Goal: Task Accomplishment & Management: Use online tool/utility

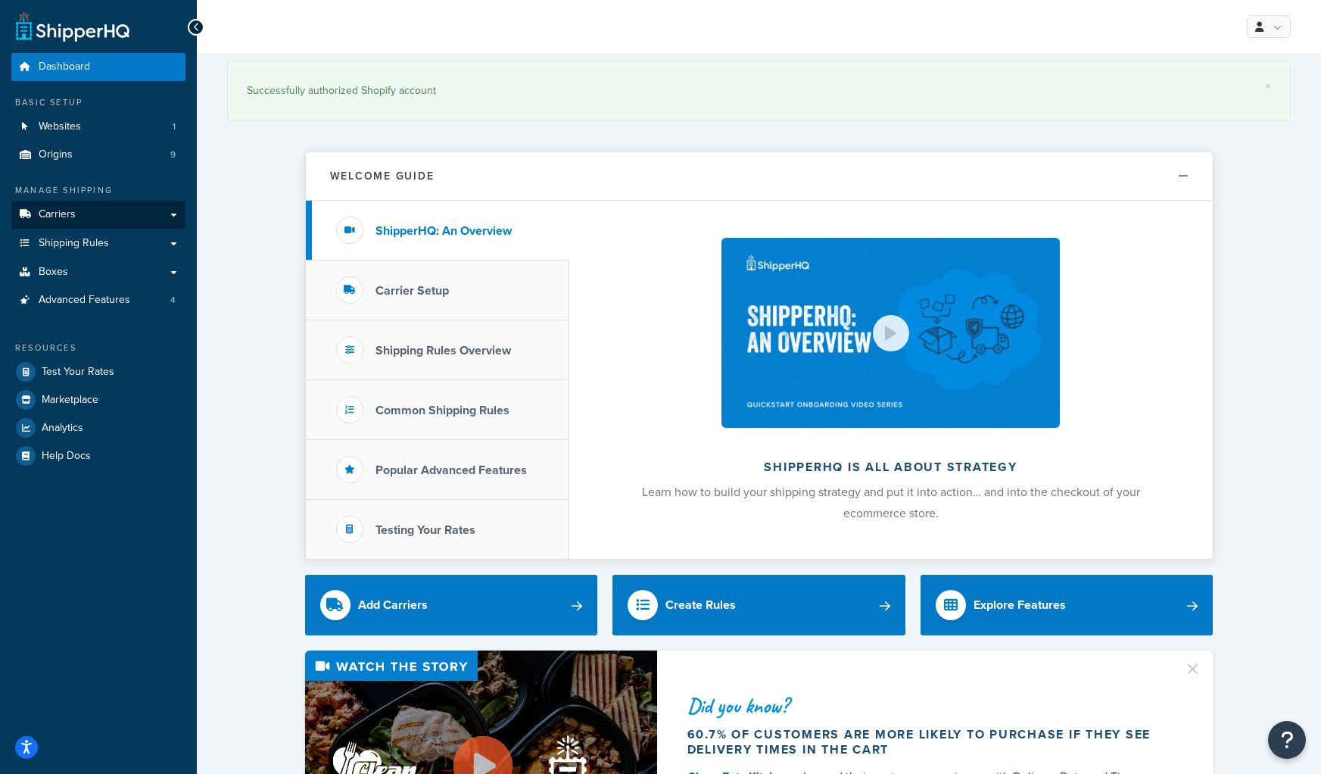
click at [64, 211] on span "Carriers" at bounding box center [57, 214] width 37 height 13
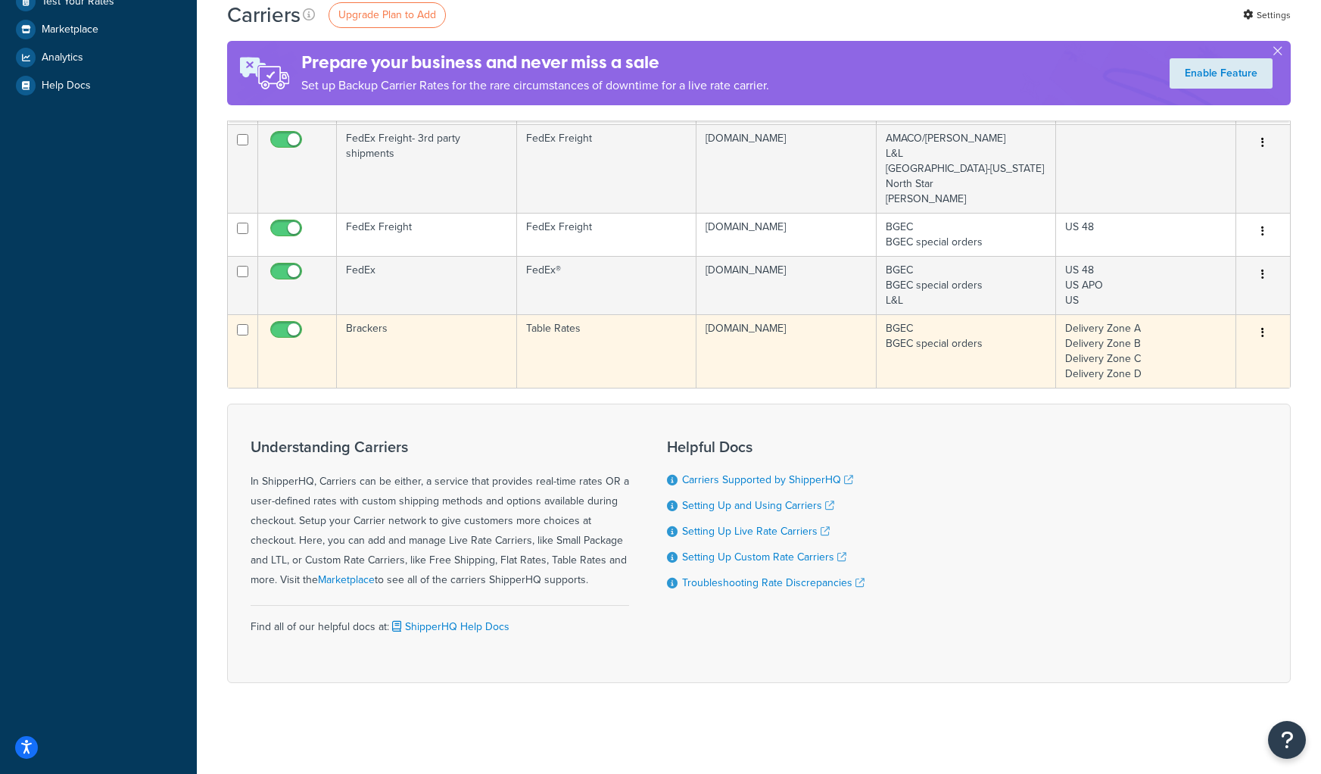
scroll to position [431, 0]
click at [459, 344] on td "Brackers" at bounding box center [427, 350] width 180 height 73
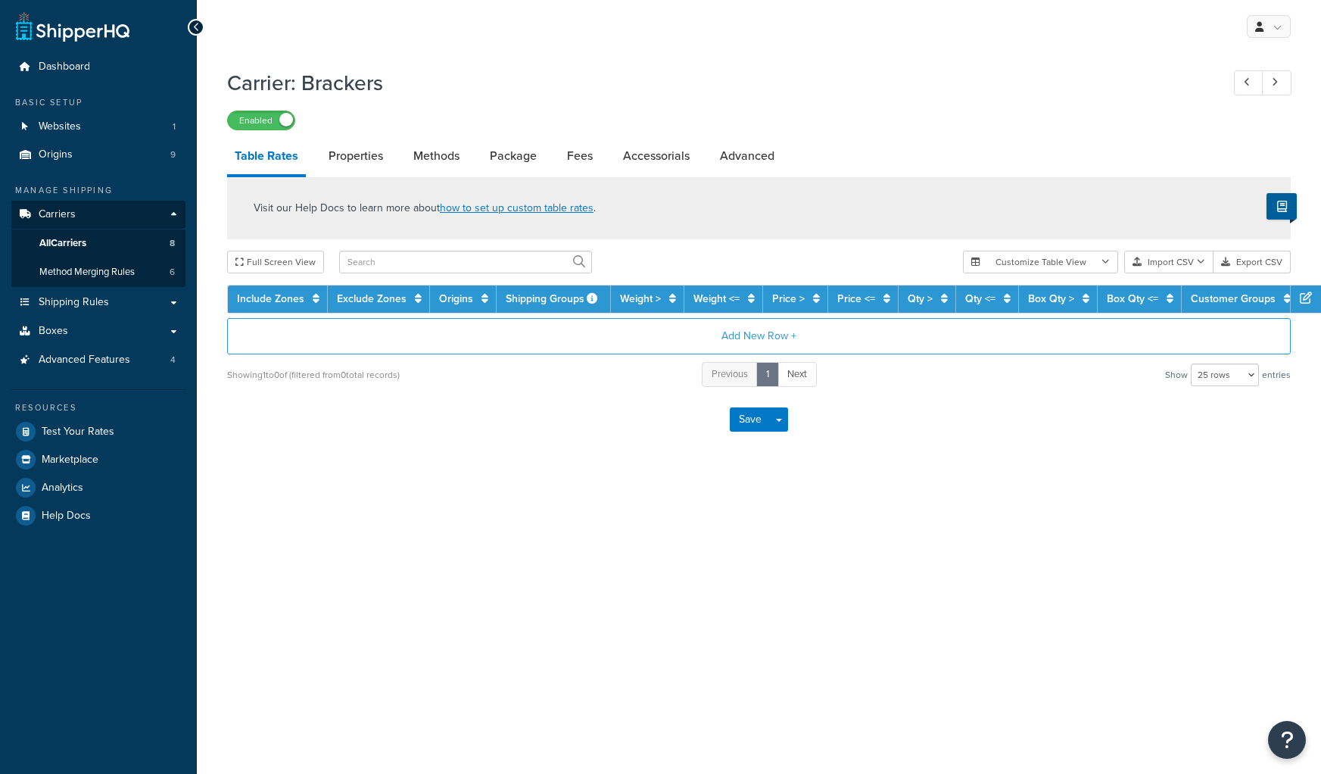
select select "25"
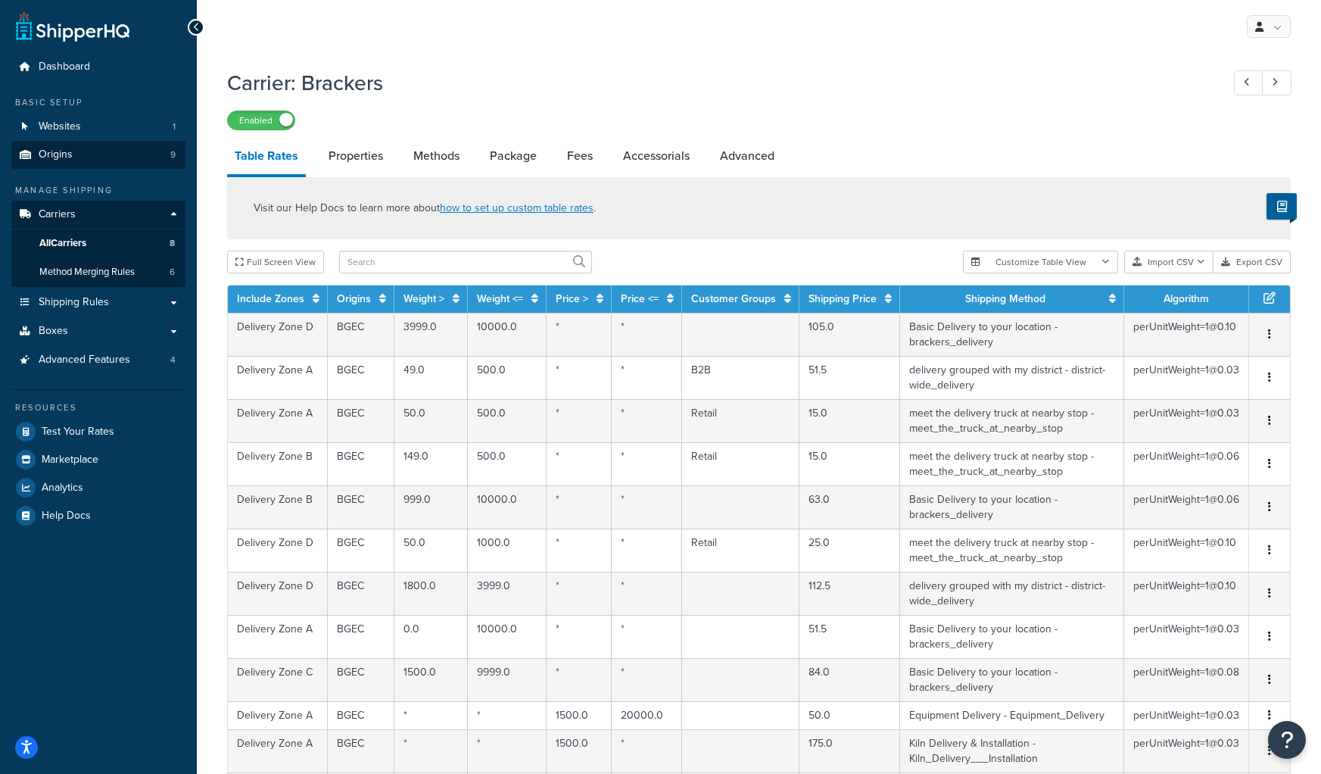
click at [48, 148] on span "Origins" at bounding box center [56, 154] width 34 height 13
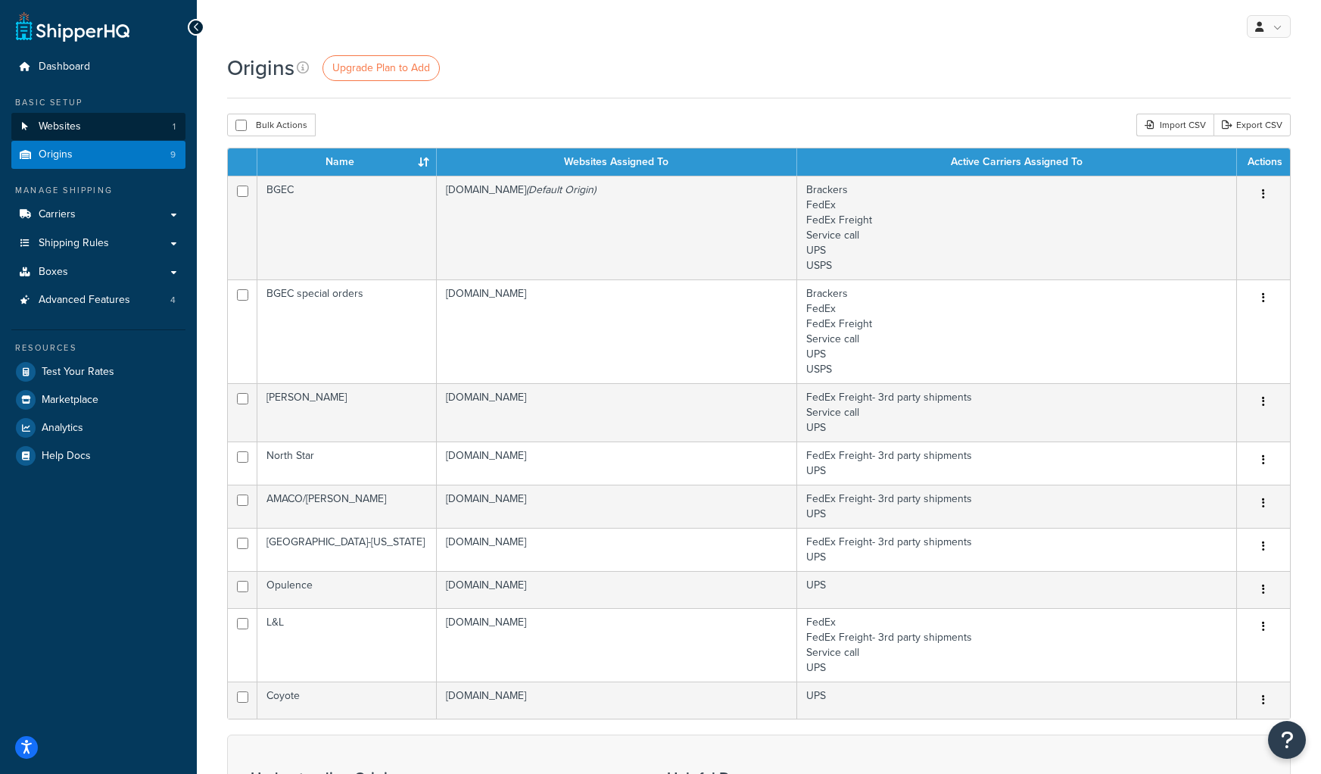
click at [55, 126] on span "Websites" at bounding box center [60, 126] width 42 height 13
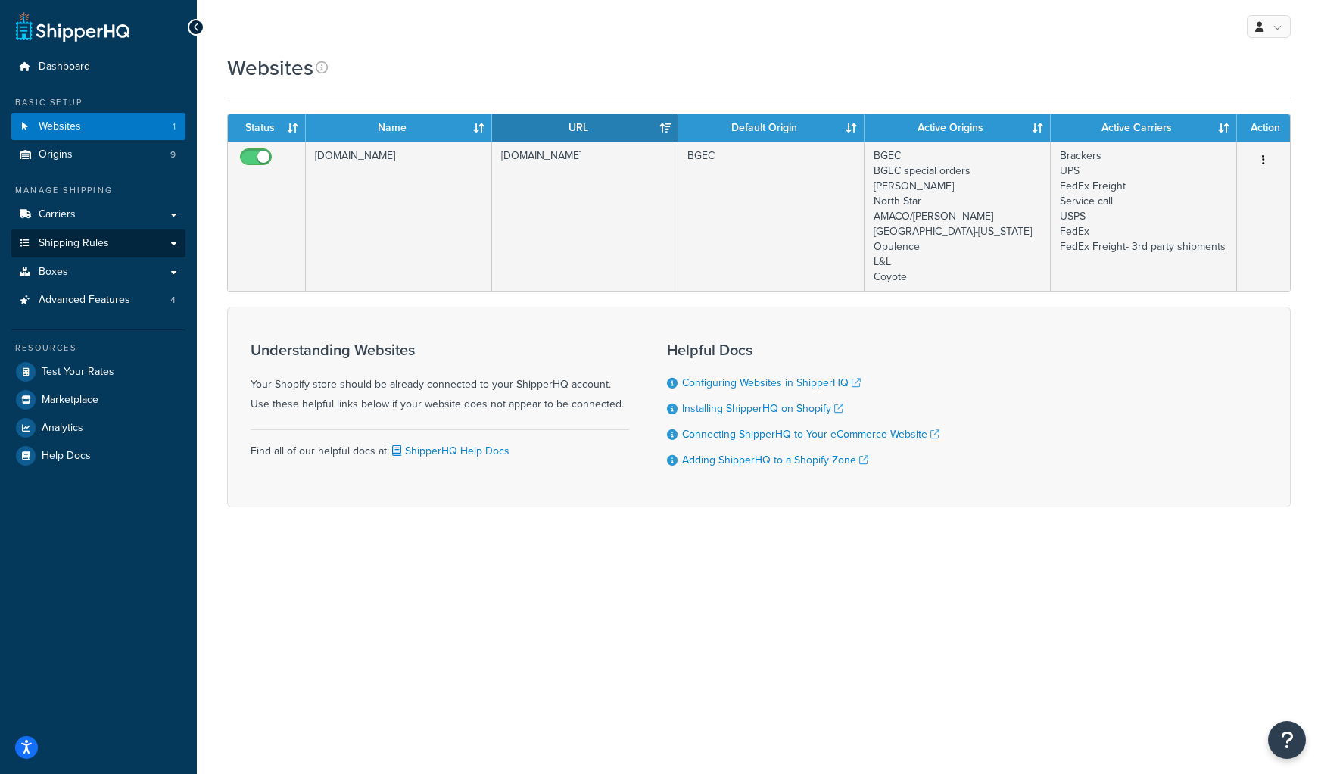
click at [99, 239] on span "Shipping Rules" at bounding box center [74, 243] width 70 height 13
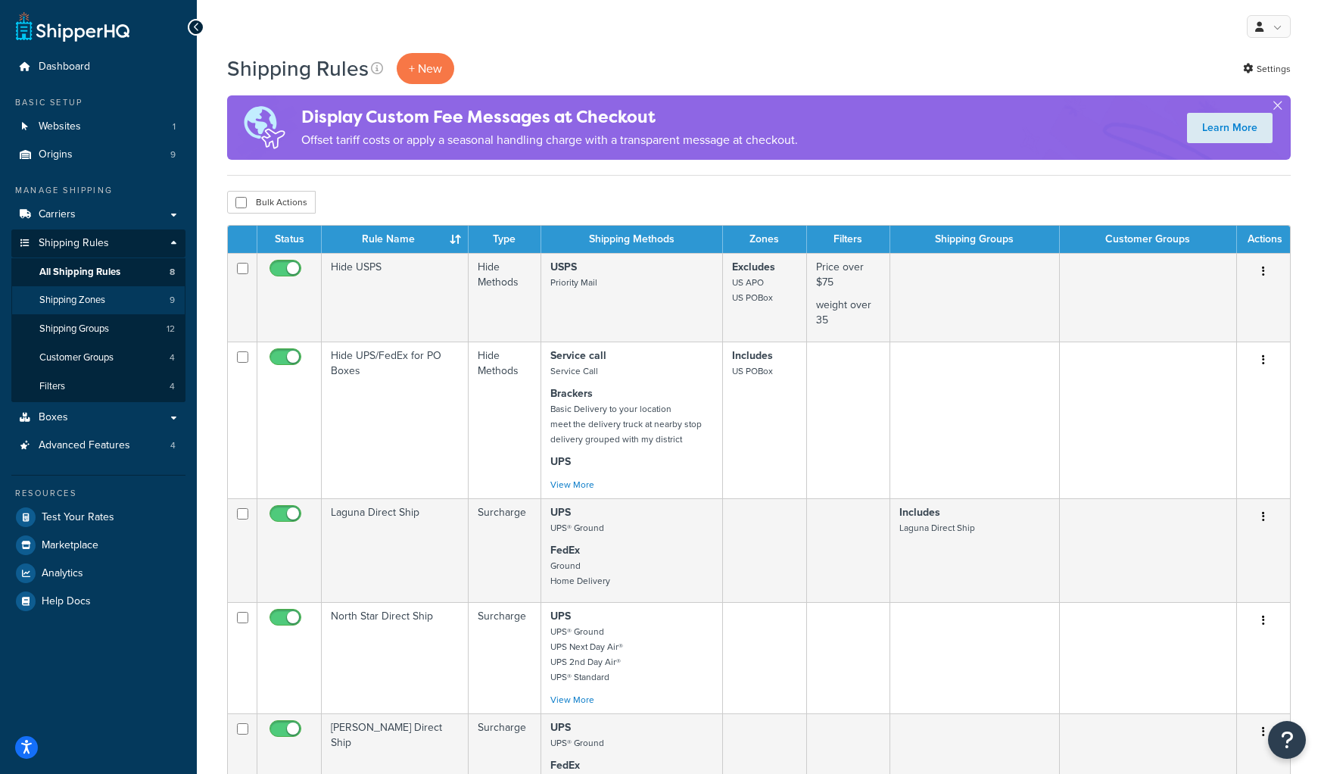
click at [71, 294] on span "Shipping Zones" at bounding box center [72, 300] width 66 height 13
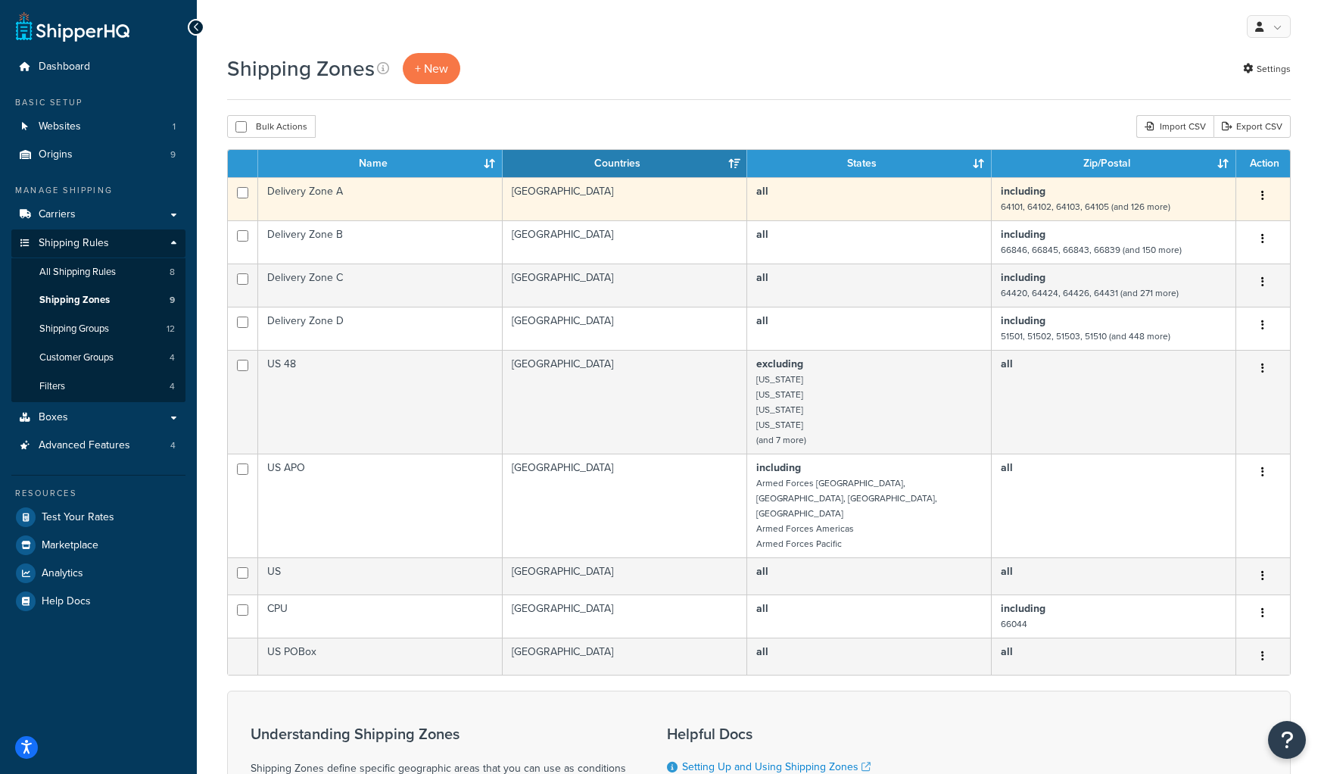
click at [370, 194] on td "Delivery Zone A" at bounding box center [380, 198] width 244 height 43
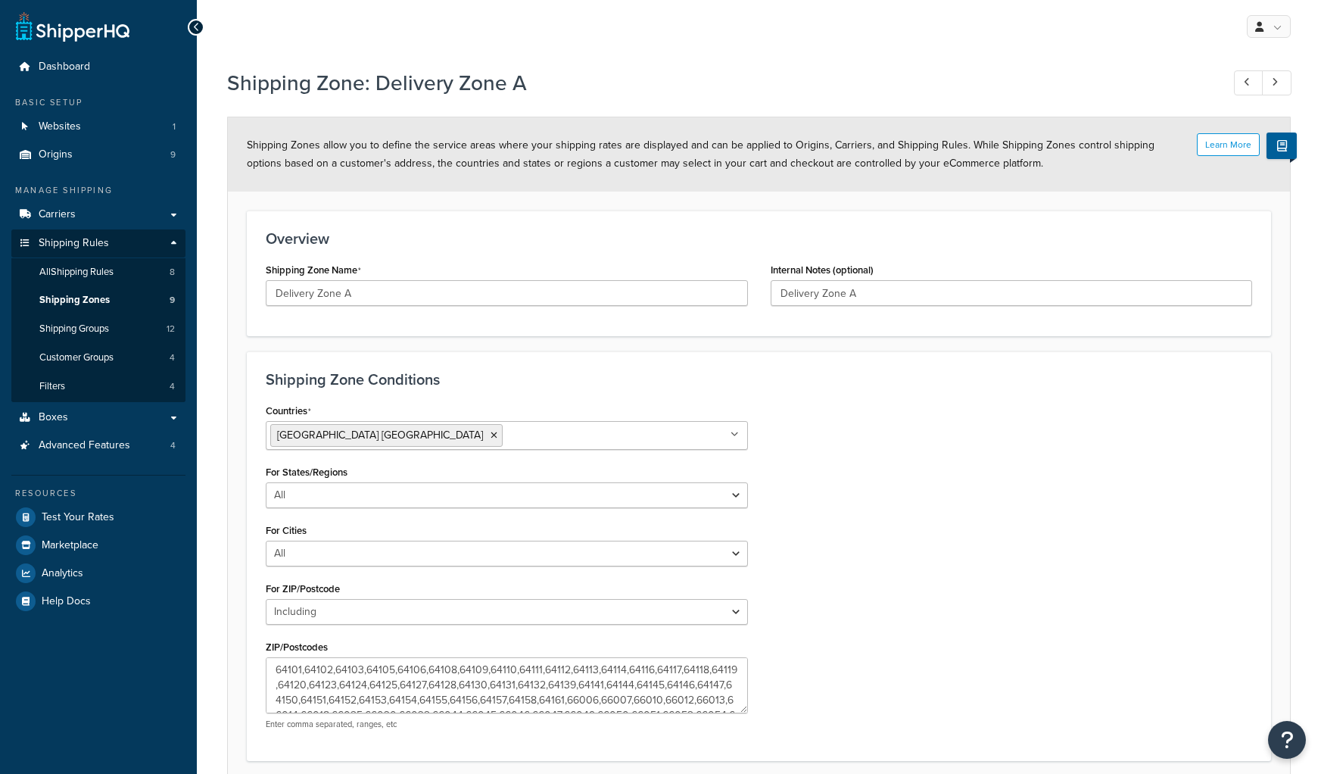
select select "including"
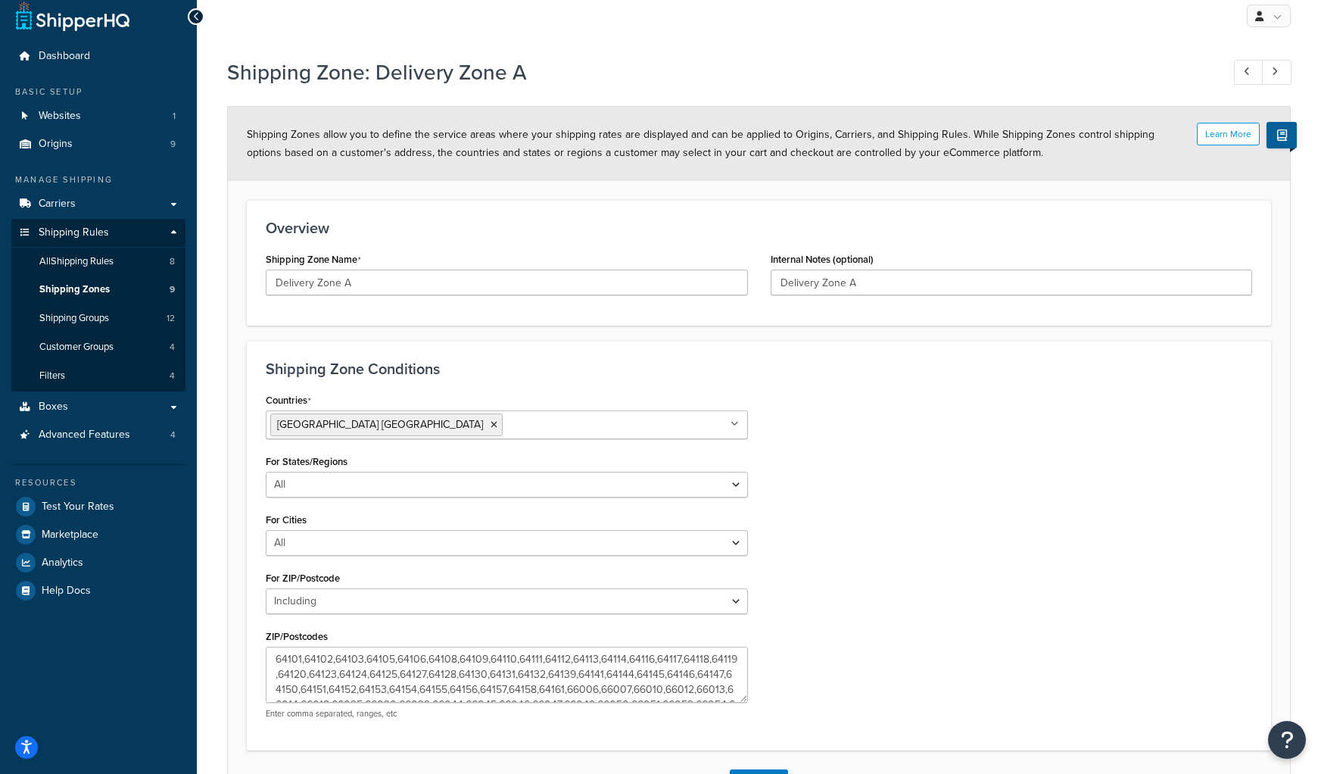
scroll to position [27, 0]
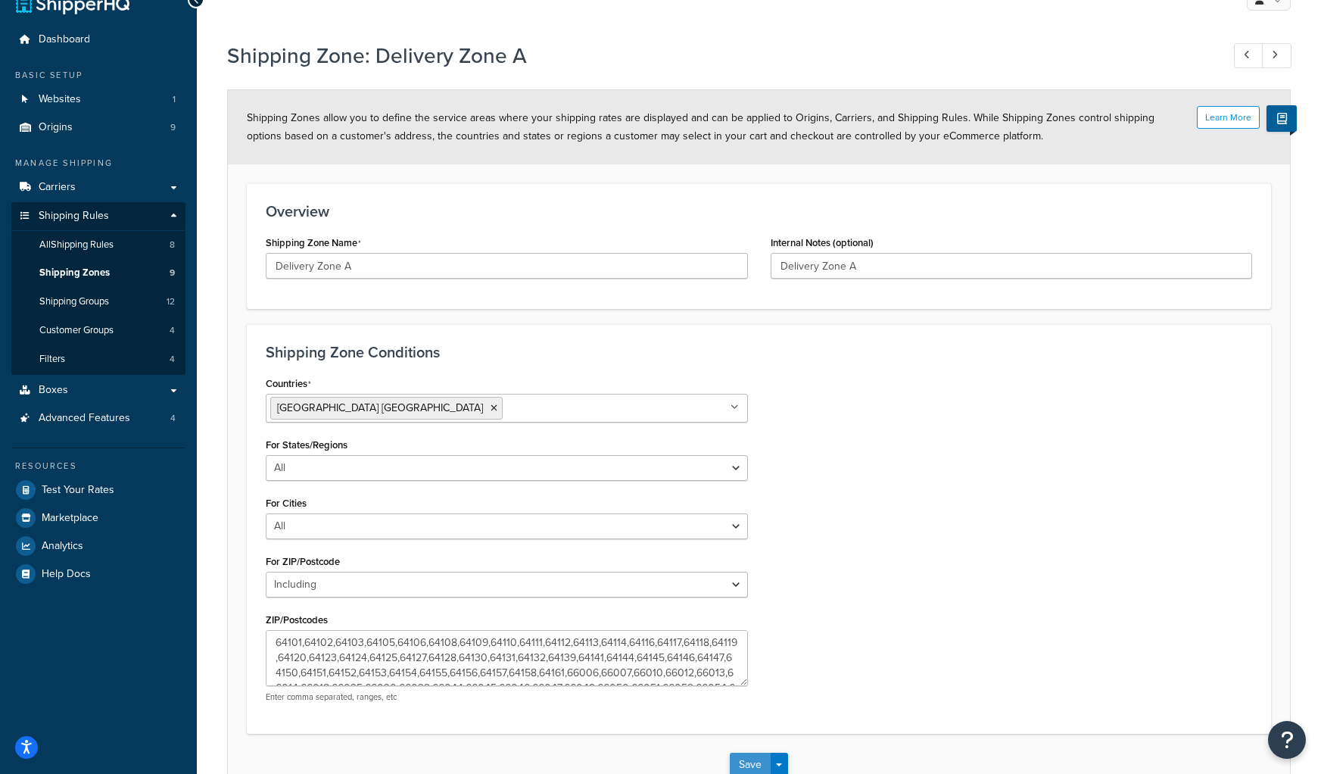
click at [751, 762] on button "Save" at bounding box center [750, 764] width 41 height 24
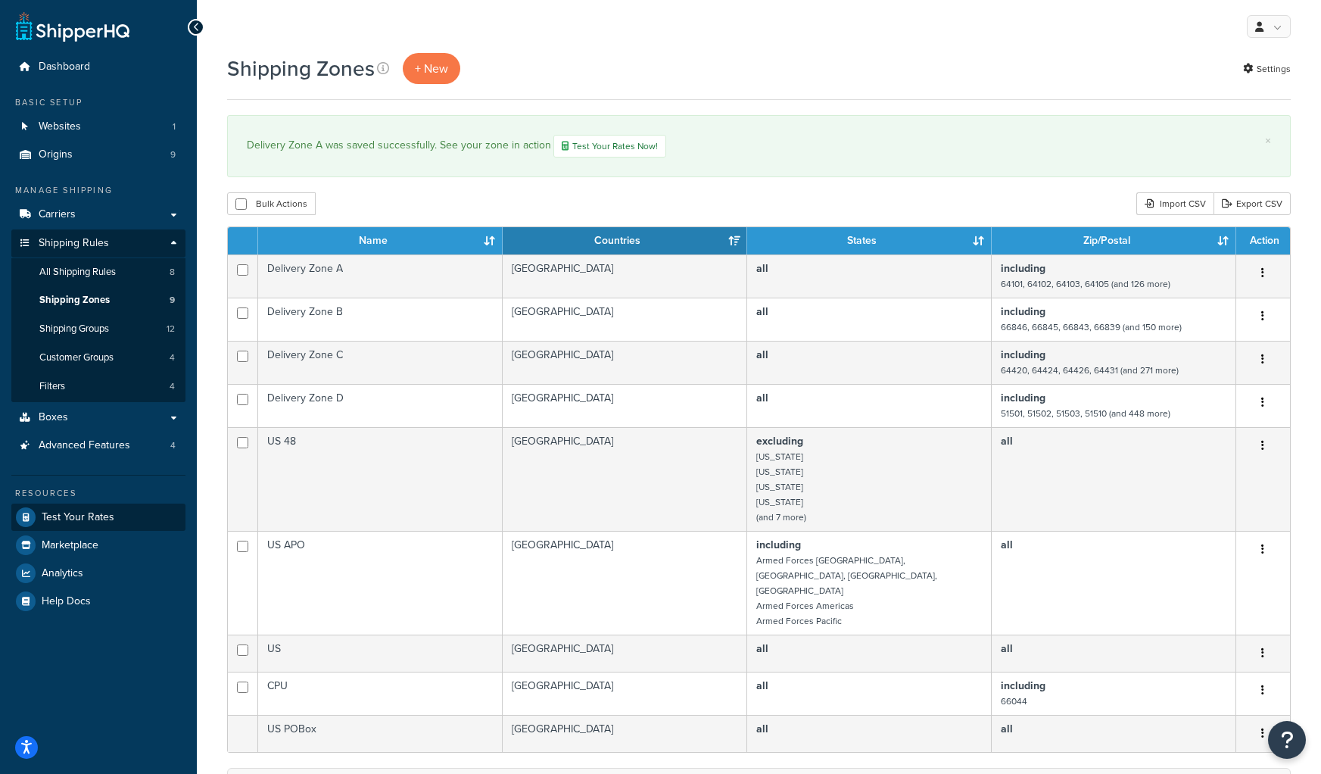
click at [88, 512] on span "Test Your Rates" at bounding box center [78, 517] width 73 height 13
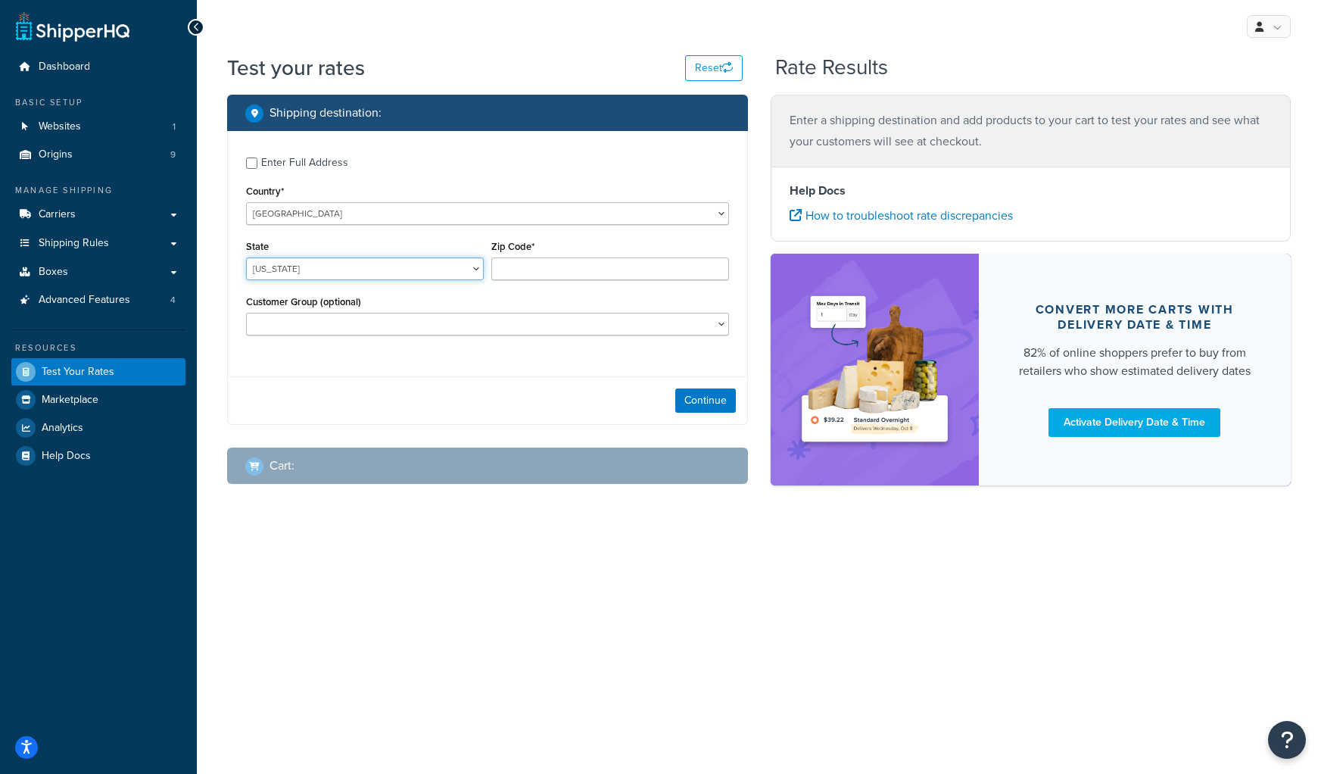
select select "MO"
type input "64127"
click at [703, 405] on button "Continue" at bounding box center [705, 400] width 61 height 24
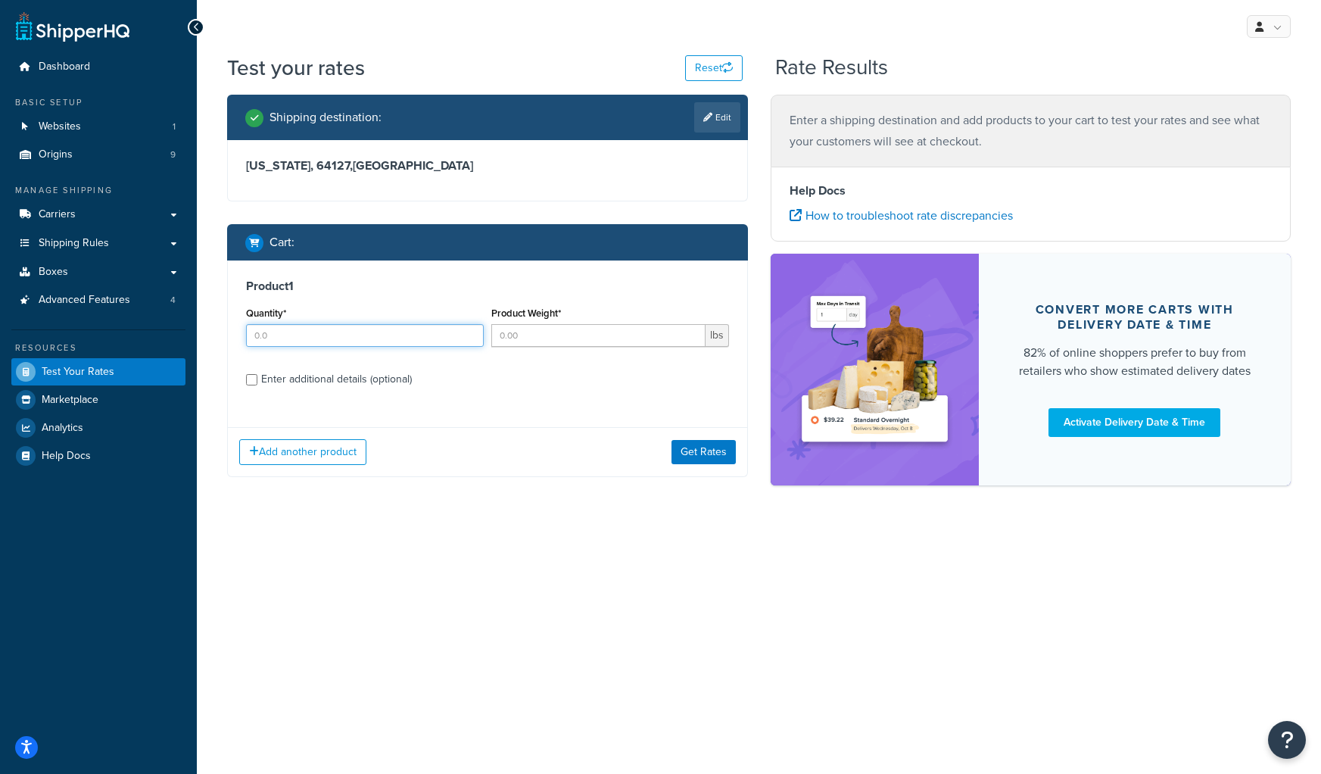
click at [357, 343] on input "Quantity*" at bounding box center [365, 335] width 238 height 23
type input "10"
type input "50"
click at [700, 451] on button "Get Rates" at bounding box center [703, 452] width 64 height 24
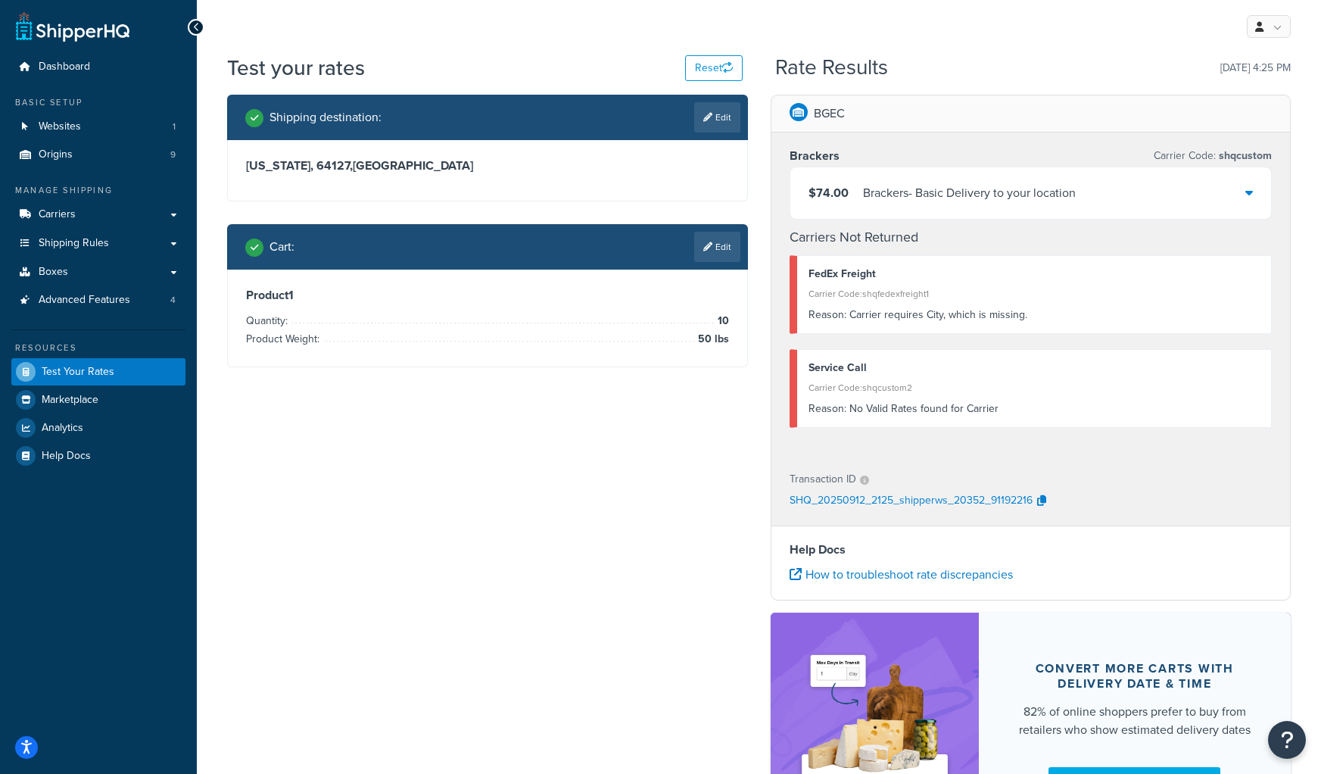
click at [1256, 198] on div "$74.00 Brackers - Basic Delivery to your location" at bounding box center [1030, 192] width 481 height 51
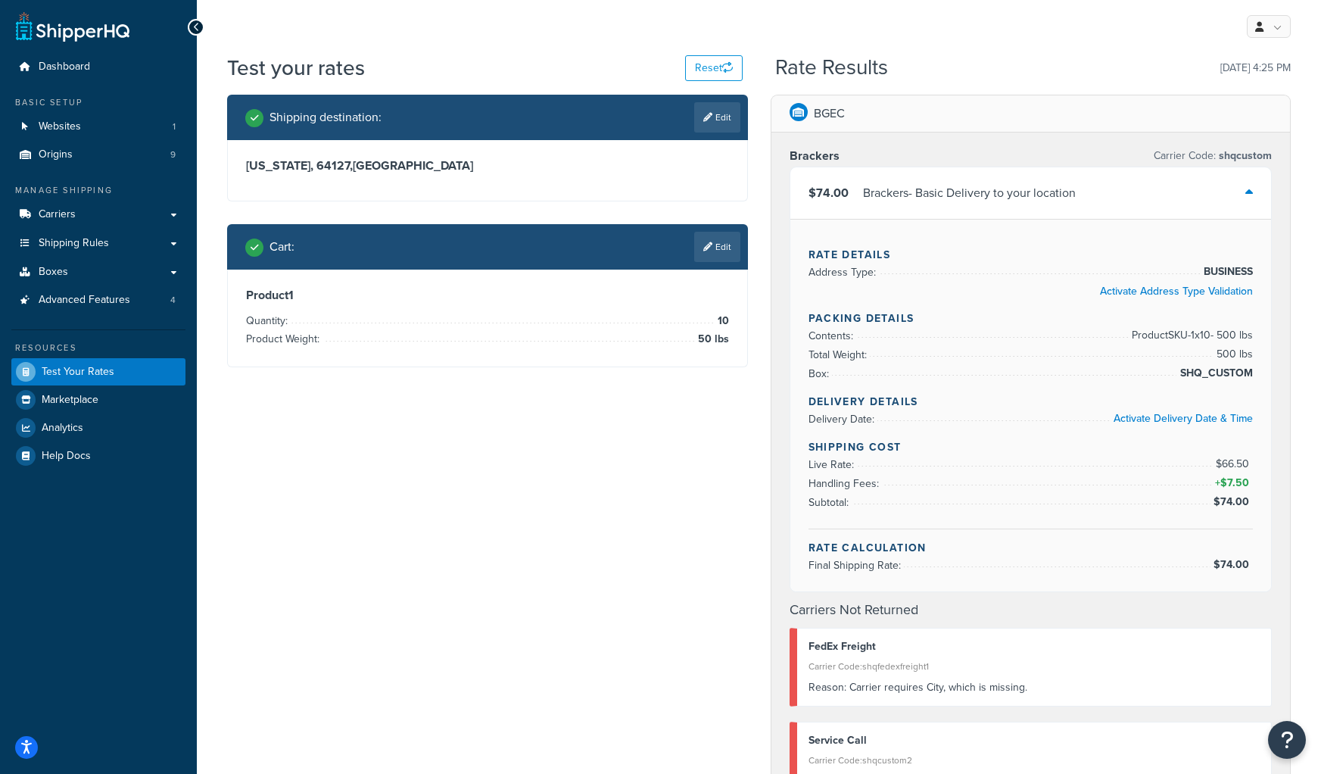
scroll to position [-2, 0]
click at [1254, 195] on div "$74.00 Brackers - Basic Delivery to your location" at bounding box center [1030, 192] width 481 height 51
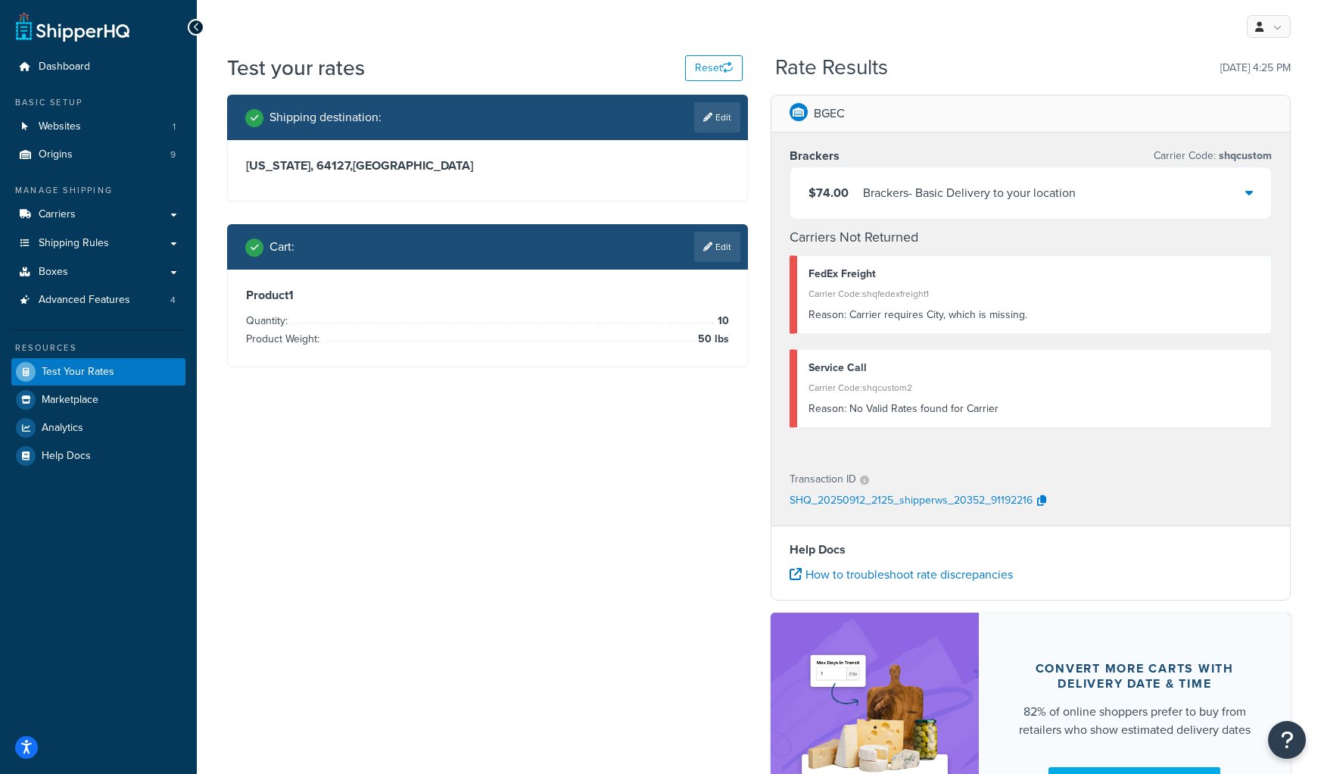
scroll to position [0, 0]
drag, startPoint x: 1107, startPoint y: 194, endPoint x: 862, endPoint y: 191, distance: 244.5
click at [862, 191] on div "$74.00 Brackers - Basic Delivery to your location" at bounding box center [1030, 192] width 481 height 51
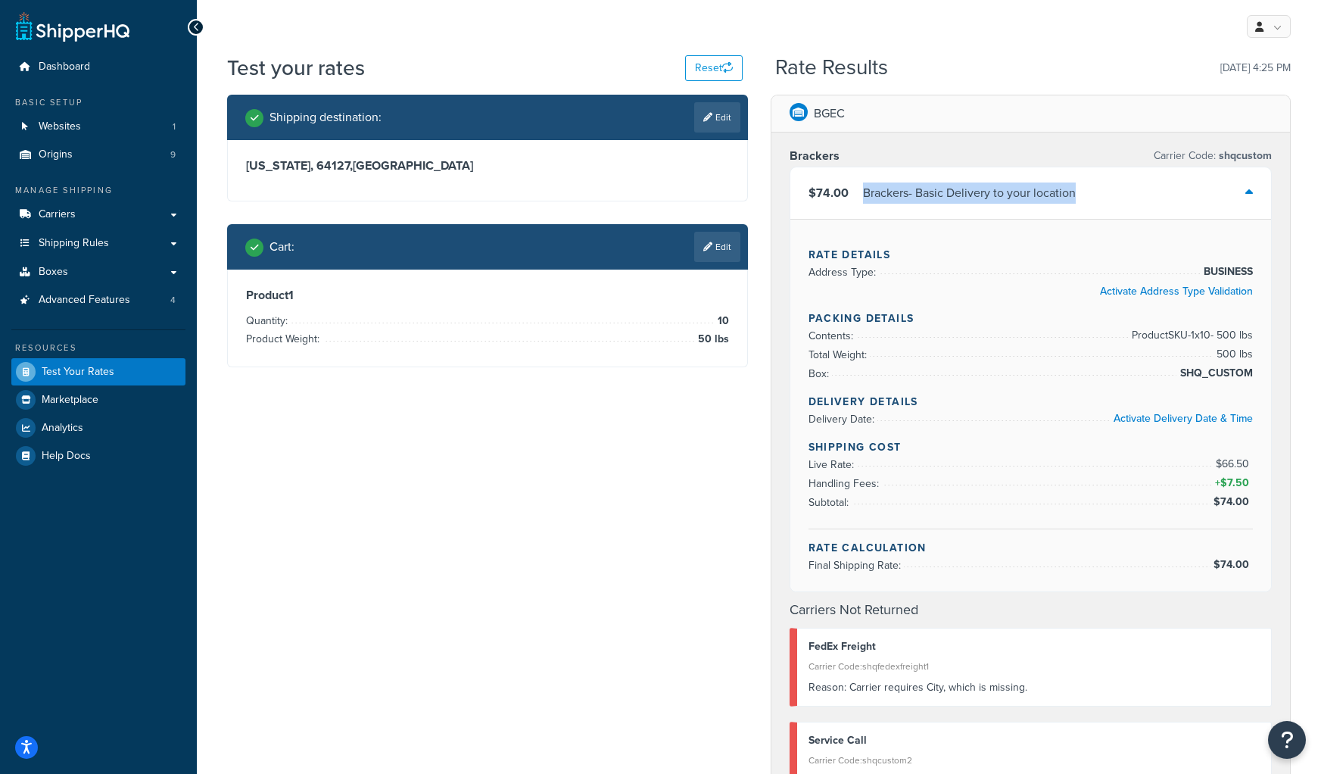
copy div "Brackers - Basic Delivery to your location"
